Goal: Task Accomplishment & Management: Use online tool/utility

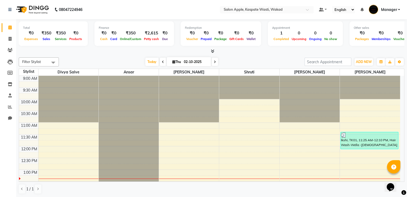
scroll to position [70, 0]
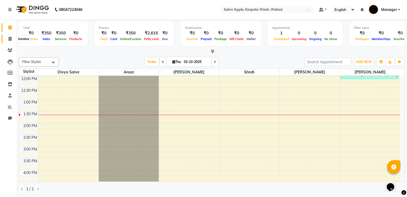
click at [5, 39] on span at bounding box center [9, 39] width 9 height 6
select select "service"
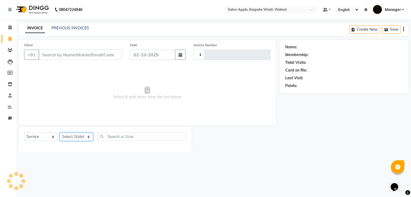
type input "1669"
drag, startPoint x: 79, startPoint y: 139, endPoint x: 81, endPoint y: 141, distance: 3.3
click at [79, 139] on select "Select Stylist" at bounding box center [76, 137] width 33 height 8
select select "7956"
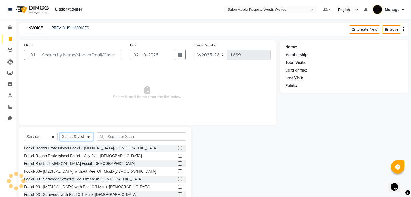
select select "88767"
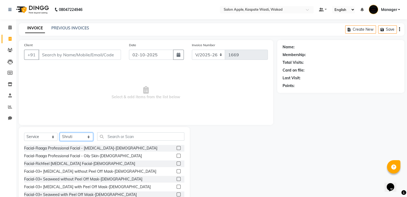
click at [60, 133] on select "Select Stylist Ansar Divya salve [PERSON_NAME] [PERSON_NAME] 1 Manager [PERSON_…" at bounding box center [76, 137] width 33 height 8
click at [110, 135] on input "text" at bounding box center [140, 137] width 87 height 8
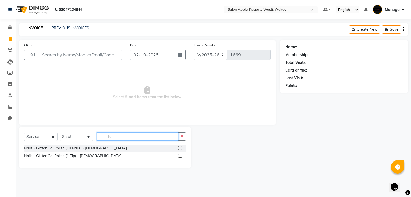
type input "T"
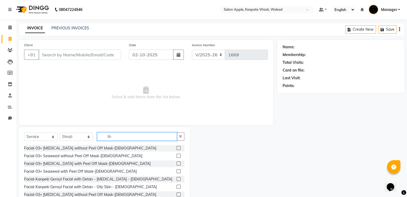
type input "t"
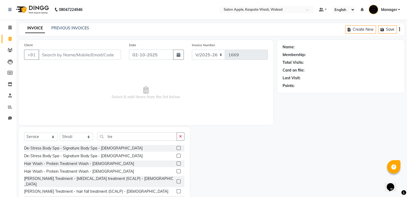
click at [141, 144] on div "Select Service Product Membership Package Voucher Prepaid Gift Card Select Styl…" at bounding box center [104, 139] width 160 height 13
click at [140, 131] on div "Select Service Product Membership Package Voucher Prepaid Gift Card Select Styl…" at bounding box center [104, 166] width 171 height 79
click at [108, 136] on input "tre" at bounding box center [137, 137] width 80 height 8
click at [135, 139] on input "tre" at bounding box center [137, 137] width 80 height 8
type input "t"
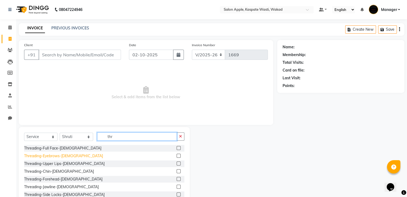
type input "thr"
click at [67, 156] on div "Threading-Eyebrows-[DEMOGRAPHIC_DATA]" at bounding box center [63, 157] width 79 height 6
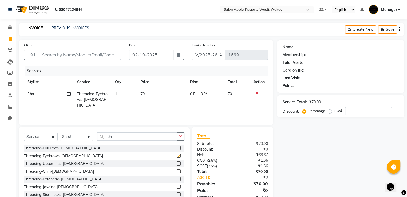
checkbox input "false"
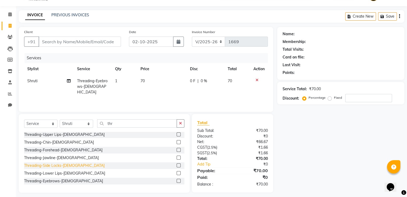
scroll to position [17, 0]
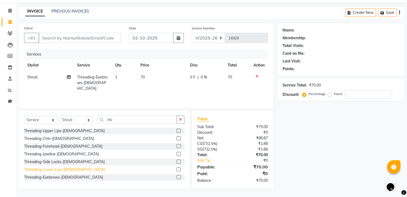
click at [57, 171] on div "Threading-Lower Lips-[DEMOGRAPHIC_DATA]" at bounding box center [64, 170] width 81 height 6
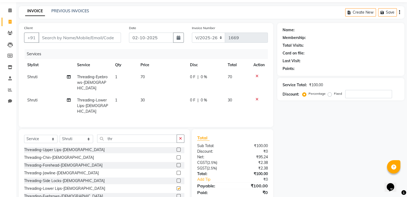
checkbox input "false"
click at [128, 135] on input "thr" at bounding box center [137, 139] width 80 height 8
type input "t"
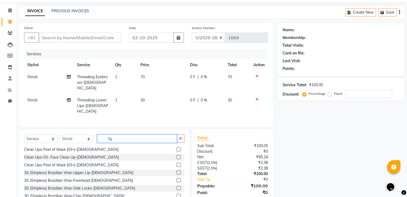
scroll to position [0, 0]
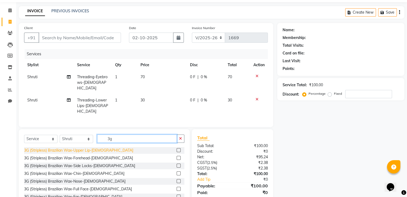
type input "3g"
click at [80, 148] on div "3G (Stripless) Brazilian Wax-Upper Lip-[DEMOGRAPHIC_DATA]" at bounding box center [78, 151] width 109 height 6
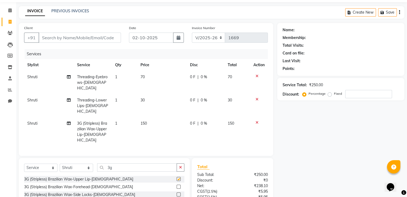
checkbox input "false"
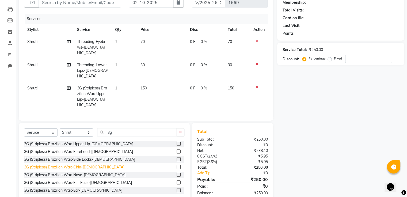
click at [88, 165] on div "3G (Stripless) Brazilian Wax-Chin-[DEMOGRAPHIC_DATA]" at bounding box center [74, 168] width 100 height 6
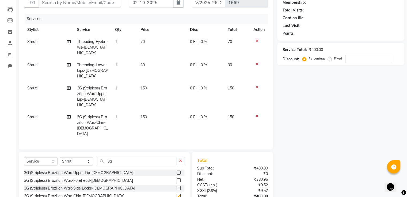
checkbox input "false"
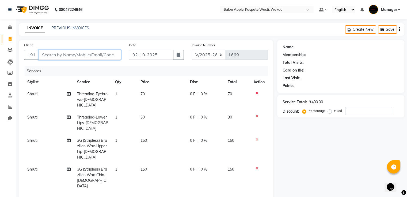
click at [100, 55] on input "Client" at bounding box center [80, 55] width 82 height 10
type input "8"
type input "0"
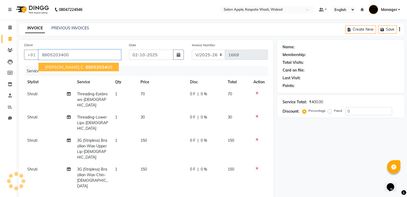
type input "8805203400"
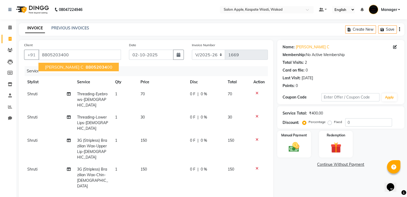
click at [91, 66] on ngb-highlight "88052034 00" at bounding box center [99, 66] width 28 height 5
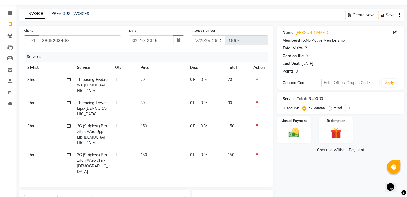
scroll to position [53, 0]
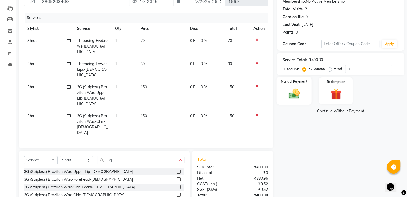
drag, startPoint x: 291, startPoint y: 83, endPoint x: 303, endPoint y: 95, distance: 17.2
click at [291, 84] on label "Manual Payment" at bounding box center [294, 81] width 27 height 5
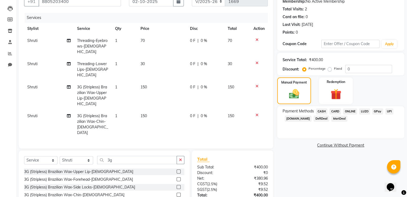
drag, startPoint x: 347, startPoint y: 109, endPoint x: 344, endPoint y: 113, distance: 4.5
click at [347, 109] on span "ONLINE" at bounding box center [350, 112] width 14 height 6
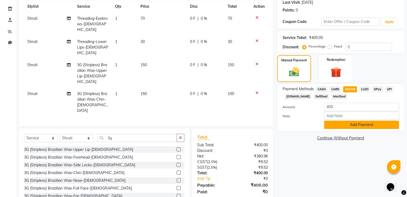
click at [369, 123] on button "Add Payment" at bounding box center [361, 125] width 75 height 8
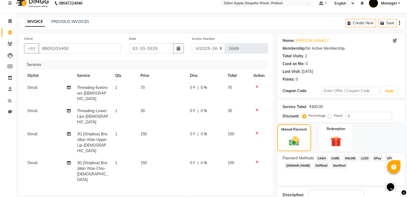
scroll to position [60, 0]
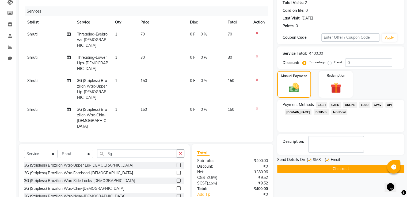
click at [291, 171] on button "Checkout" at bounding box center [340, 169] width 127 height 8
